Goal: Task Accomplishment & Management: Complete application form

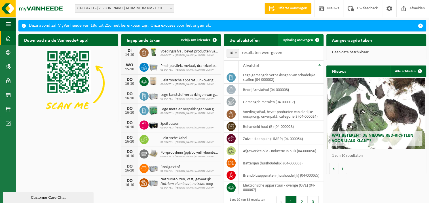
click at [294, 40] on span "Ophaling aanvragen" at bounding box center [298, 40] width 30 height 4
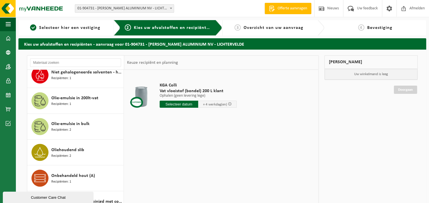
scroll to position [1021, 0]
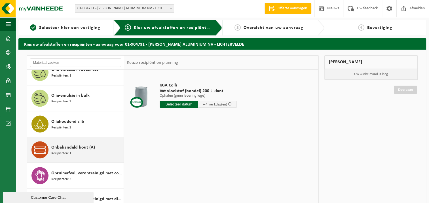
click at [65, 144] on span "Onbehandeld hout (A)" at bounding box center [73, 147] width 44 height 7
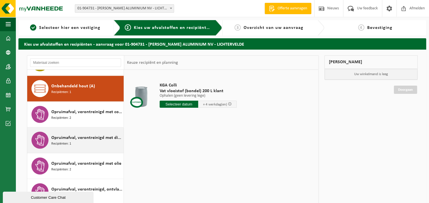
scroll to position [1085, 0]
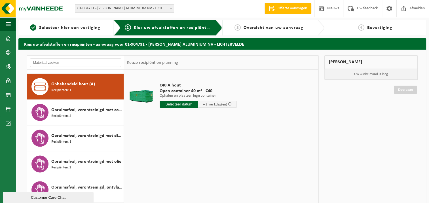
click at [190, 104] on input "text" at bounding box center [179, 104] width 39 height 7
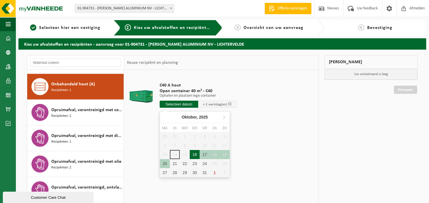
click at [196, 152] on div "16" at bounding box center [195, 154] width 10 height 9
type input "Van 2025-10-16"
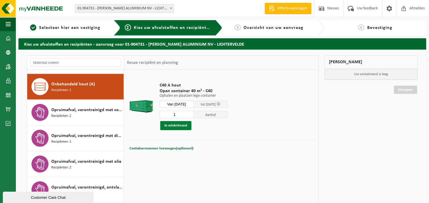
scroll to position [28, 0]
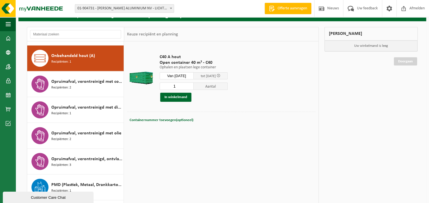
click at [145, 131] on td at bounding box center [221, 132] width 188 height 3
click at [173, 118] on span "Containernummer toevoegen(optioneel)" at bounding box center [162, 120] width 64 height 4
type input "2245"
click at [176, 96] on button "In winkelmand" at bounding box center [175, 97] width 31 height 9
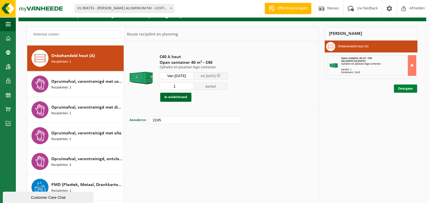
click at [402, 86] on link "Doorgaan" at bounding box center [405, 89] width 23 height 8
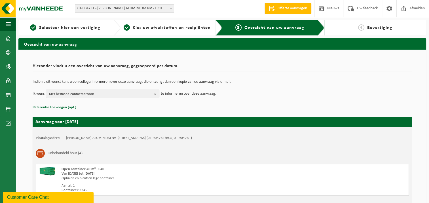
click at [156, 93] on b "button" at bounding box center [156, 94] width 5 height 8
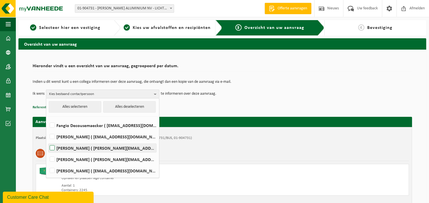
click at [53, 146] on label "Alexy Thomas ( alexy.thomas@hydro.com )" at bounding box center [103, 148] width 108 height 9
click at [48, 141] on input "Alexy Thomas ( alexy.thomas@hydro.com )" at bounding box center [47, 141] width 0 height 0
checkbox input "true"
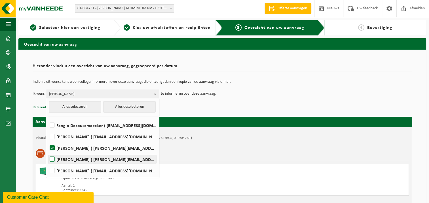
click at [53, 158] on label "EDDY VERMEERSCH ( eddy.vermeersch@vanheede.com )" at bounding box center [103, 159] width 108 height 9
click at [48, 152] on input "EDDY VERMEERSCH ( eddy.vermeersch@vanheede.com )" at bounding box center [47, 152] width 0 height 0
checkbox input "true"
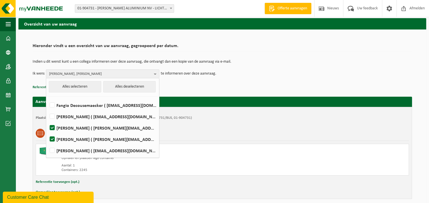
scroll to position [44, 0]
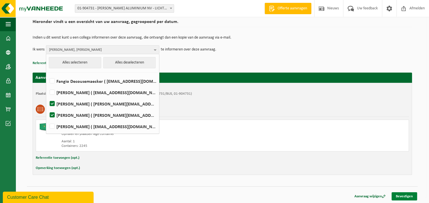
click at [399, 193] on link "Bevestigen" at bounding box center [405, 196] width 26 height 8
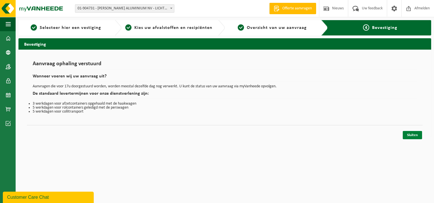
click at [408, 136] on link "Sluiten" at bounding box center [411, 135] width 19 height 8
